Goal: Entertainment & Leisure: Consume media (video, audio)

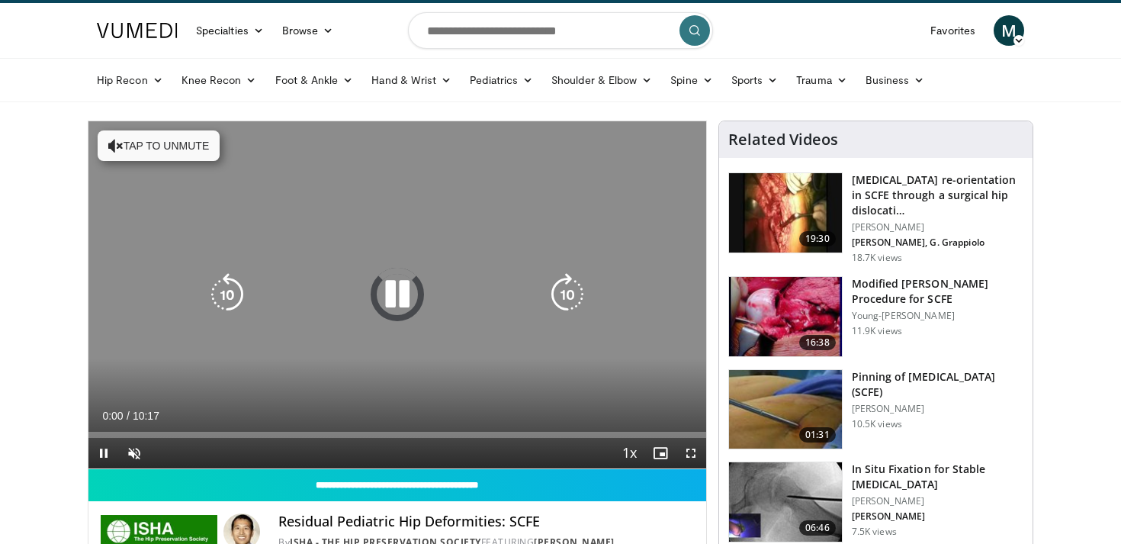
scroll to position [37, 0]
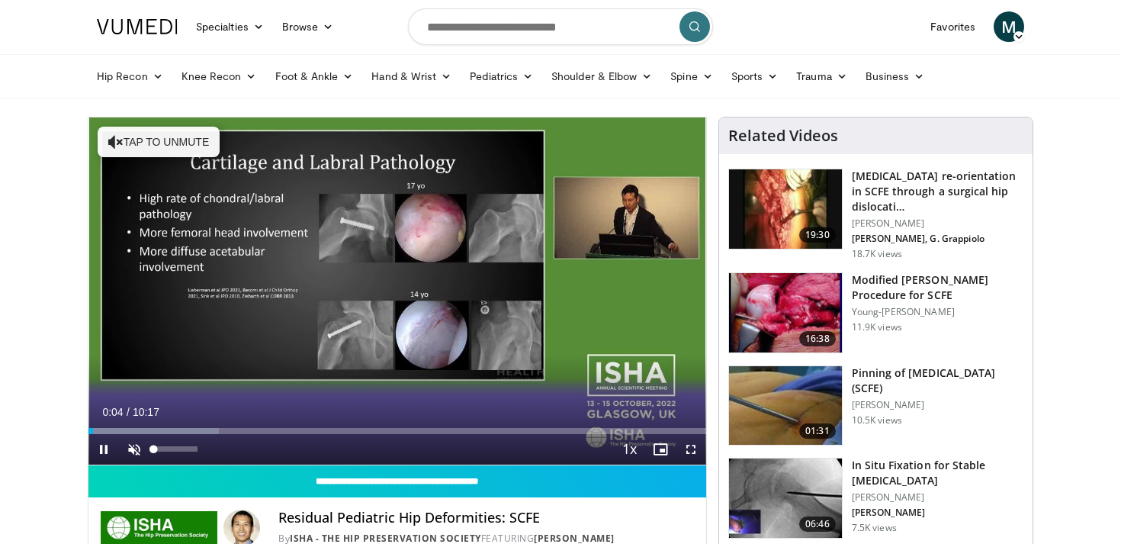
click at [132, 456] on span "Video Player" at bounding box center [134, 449] width 31 height 31
click at [689, 448] on span "Video Player" at bounding box center [691, 449] width 31 height 31
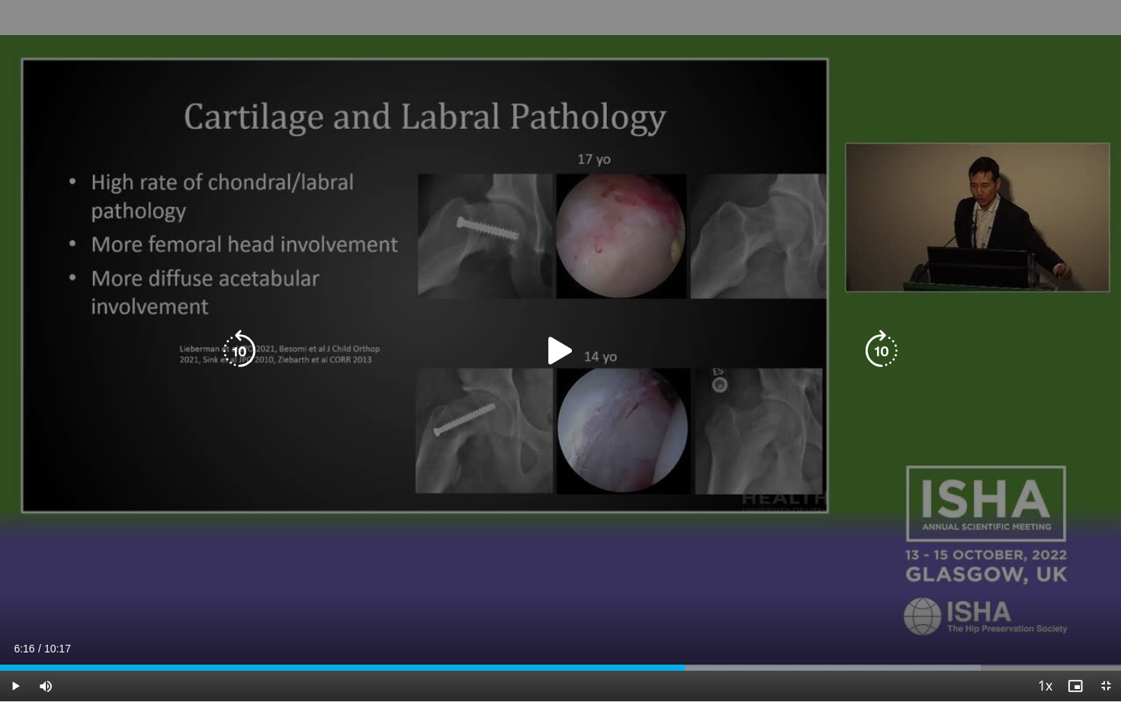
click at [574, 336] on icon "Video Player" at bounding box center [560, 351] width 43 height 43
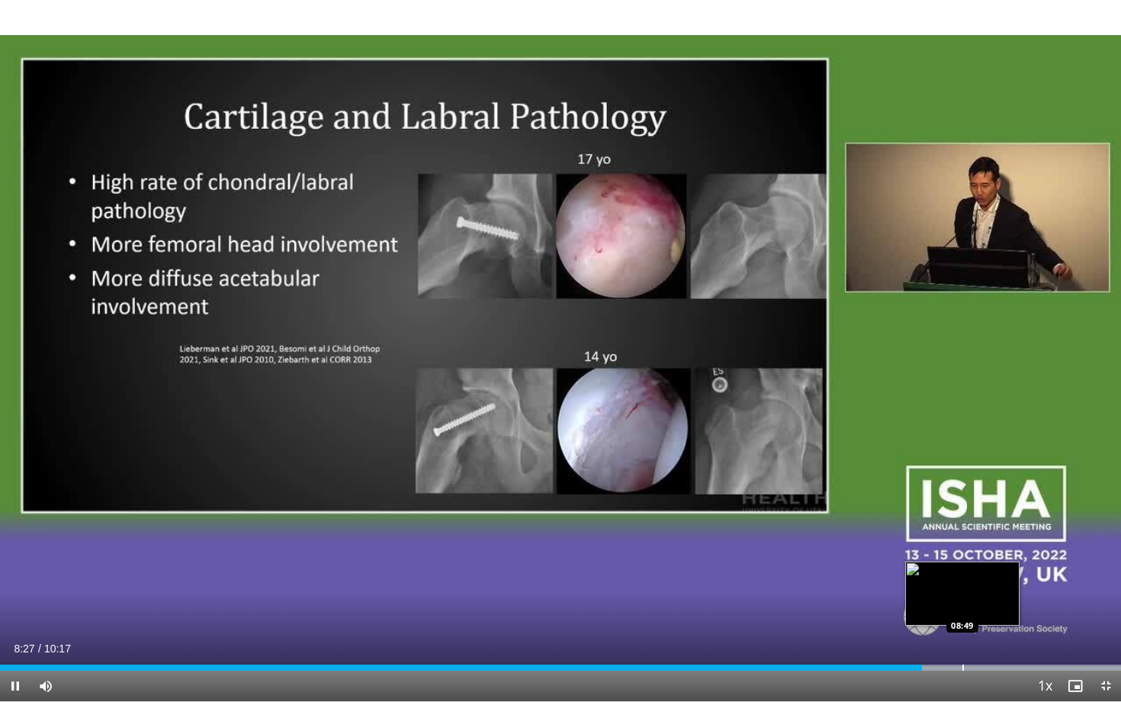
click at [963, 543] on div "Progress Bar" at bounding box center [964, 667] width 2 height 6
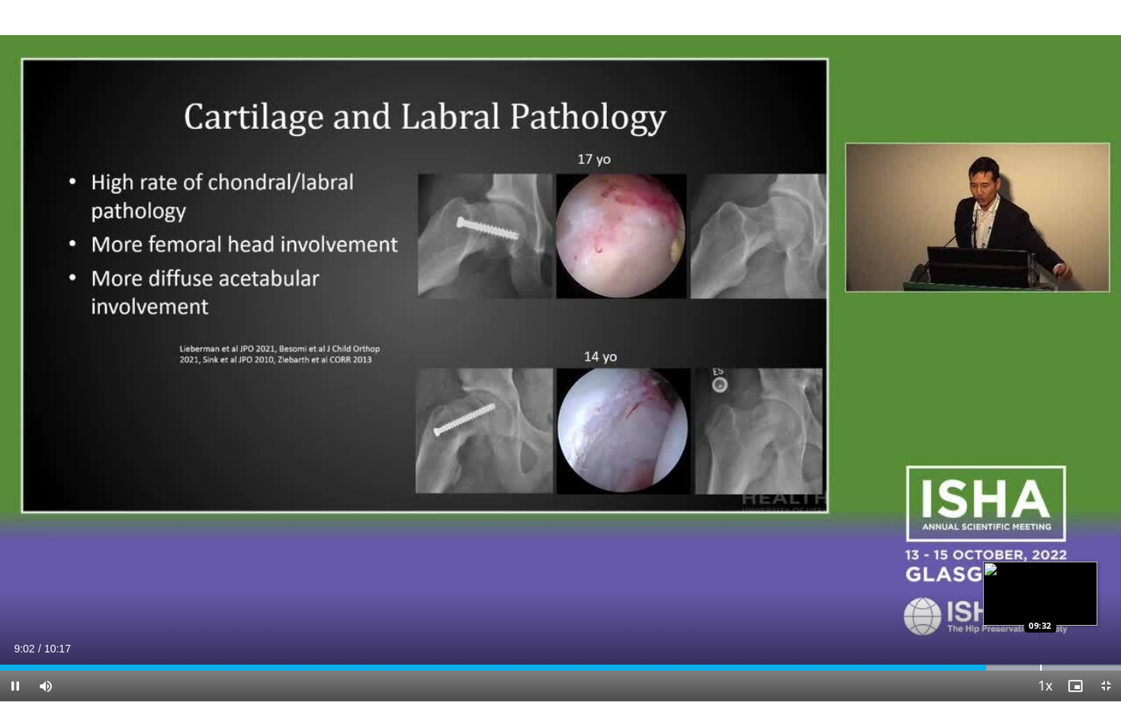
click at [1040, 543] on div "Progress Bar" at bounding box center [1041, 667] width 2 height 6
click at [1032, 543] on div "Loaded : 99.99% 09:42 09:28" at bounding box center [560, 663] width 1121 height 14
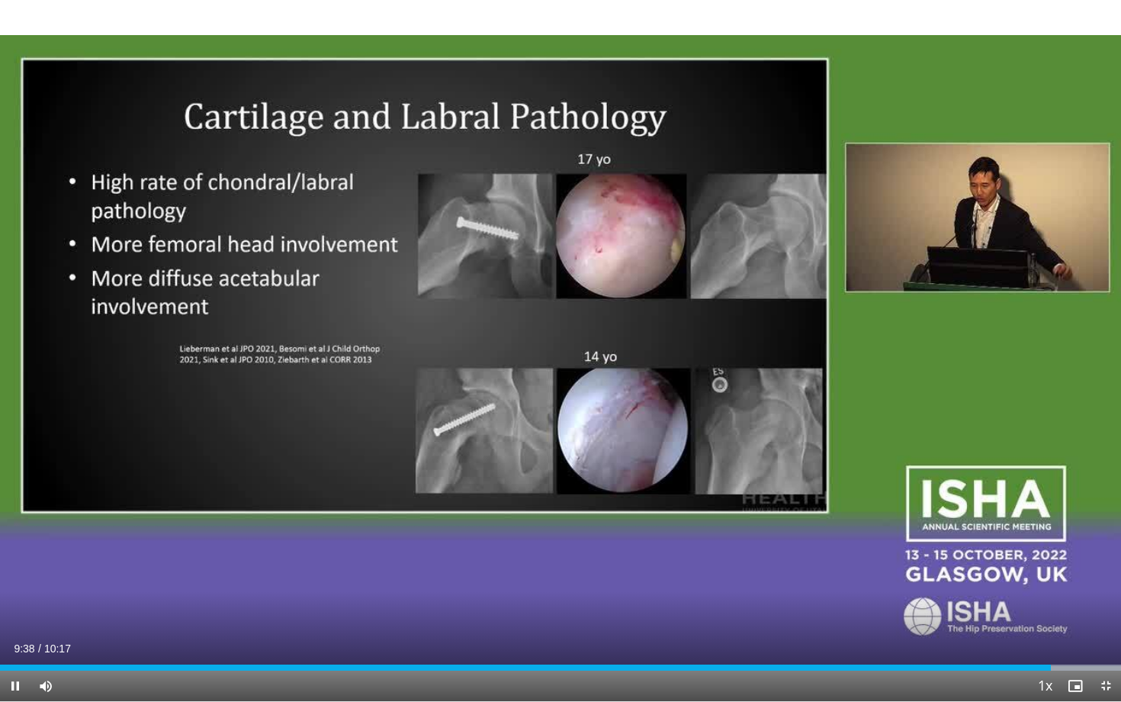
click at [1104, 543] on span "Video Player" at bounding box center [1106, 685] width 31 height 31
